Goal: Information Seeking & Learning: Learn about a topic

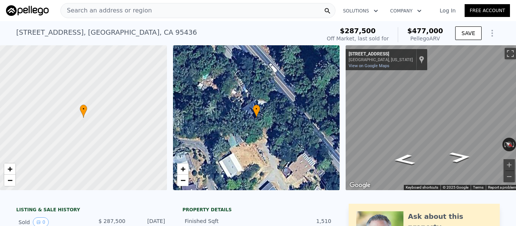
click at [487, 35] on icon "Show Options" at bounding box center [491, 33] width 9 height 9
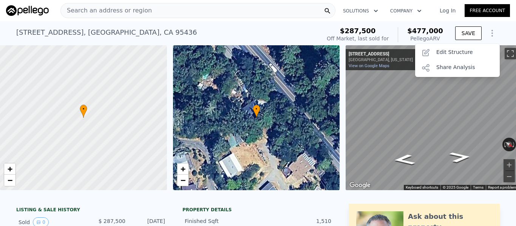
click at [247, 31] on div "[STREET_ADDRESS] Sold [DATE] for $287,500 (~ARV $477k )" at bounding box center [166, 34] width 301 height 21
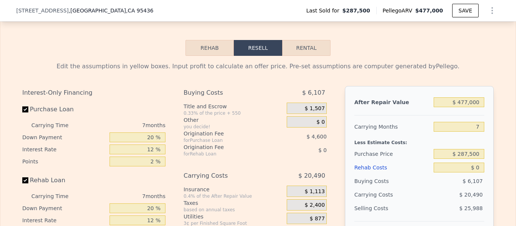
scroll to position [1052, 0]
click at [205, 55] on button "Rehab" at bounding box center [209, 48] width 48 height 16
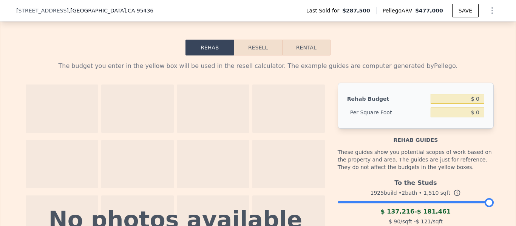
click at [259, 51] on button "Resell" at bounding box center [258, 48] width 48 height 16
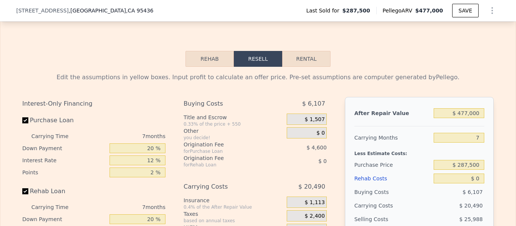
scroll to position [1040, 0]
click at [491, 12] on icon "Show Options" at bounding box center [491, 10] width 9 height 9
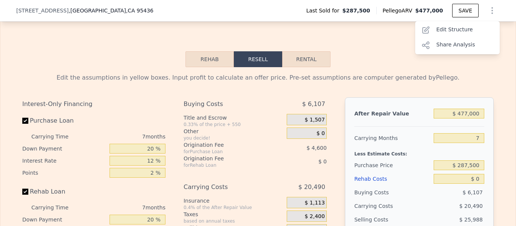
click at [356, 64] on div "Rehab Resell Rental Edit the assumptions in yellow boxes. Input profit to calcu…" at bounding box center [258, 200] width 516 height 364
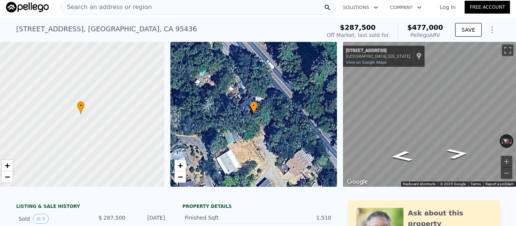
scroll to position [0, 0]
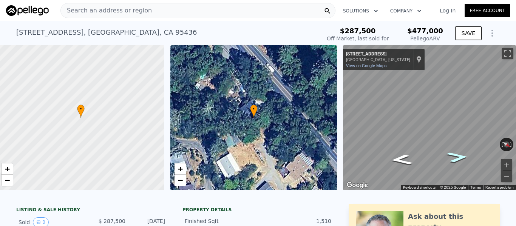
click at [449, 153] on icon "Go Northwest, River Rd" at bounding box center [457, 158] width 40 height 16
click at [449, 154] on icon "Go Northwest, River Rd" at bounding box center [457, 158] width 40 height 16
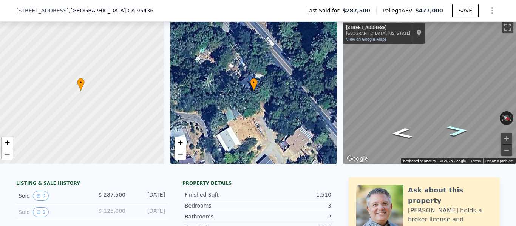
scroll to position [116, 0]
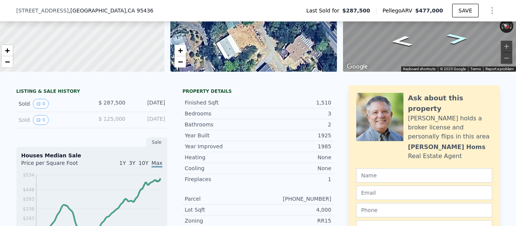
click at [59, 125] on div "Sold 0" at bounding box center [51, 120] width 67 height 10
click at [22, 125] on div "Sold 0" at bounding box center [51, 120] width 67 height 10
click at [41, 122] on button "0" at bounding box center [41, 120] width 16 height 10
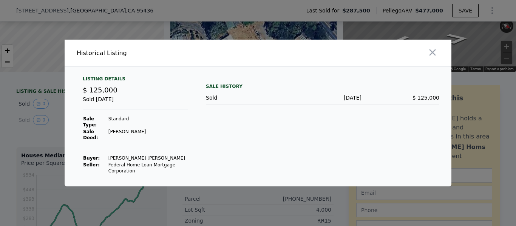
click at [420, 48] on div at bounding box center [356, 53] width 190 height 27
click at [435, 55] on icon "button" at bounding box center [432, 52] width 11 height 11
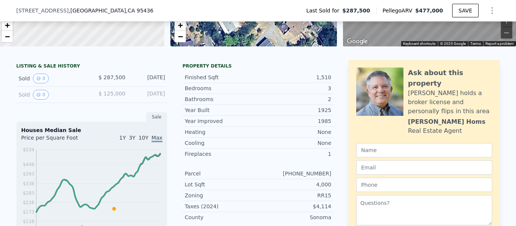
scroll to position [142, 0]
click at [40, 99] on button "0" at bounding box center [41, 94] width 16 height 10
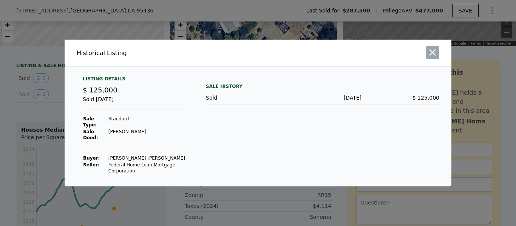
click at [435, 56] on icon "button" at bounding box center [432, 52] width 11 height 11
